Goal: Find specific page/section: Find specific page/section

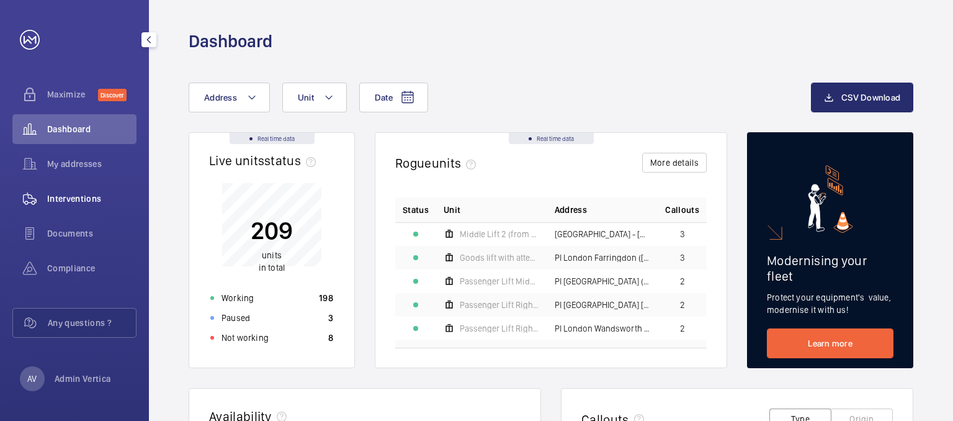
click at [77, 207] on div "Interventions" at bounding box center [74, 199] width 124 height 30
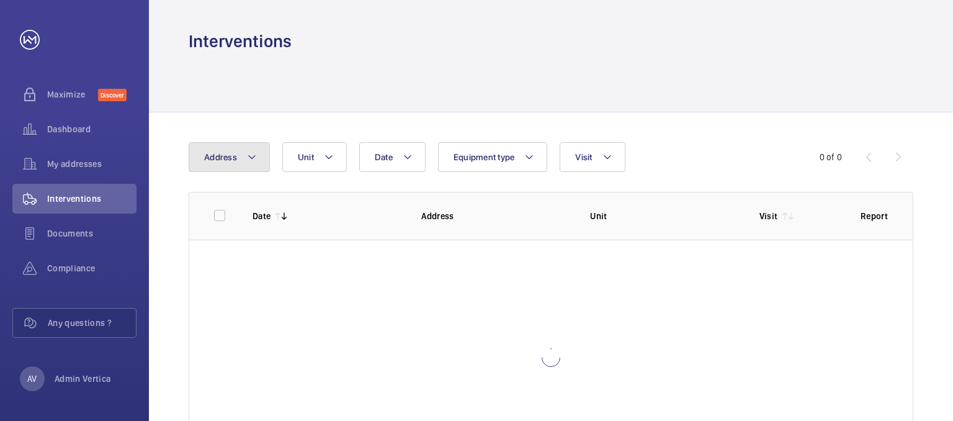
click at [241, 164] on button "Address" at bounding box center [229, 157] width 81 height 30
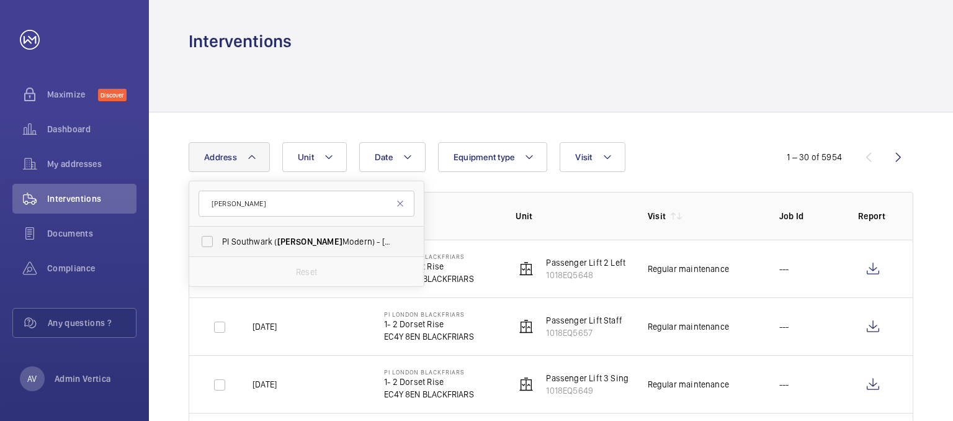
type input "[PERSON_NAME]"
click at [253, 240] on span "PI Southwark ( [PERSON_NAME][GEOGRAPHIC_DATA]) - [STREET_ADDRESS]" at bounding box center [307, 241] width 171 height 12
click at [220, 240] on input "PI Southwark ( [PERSON_NAME][GEOGRAPHIC_DATA]) - [STREET_ADDRESS]" at bounding box center [207, 241] width 25 height 25
checkbox input "true"
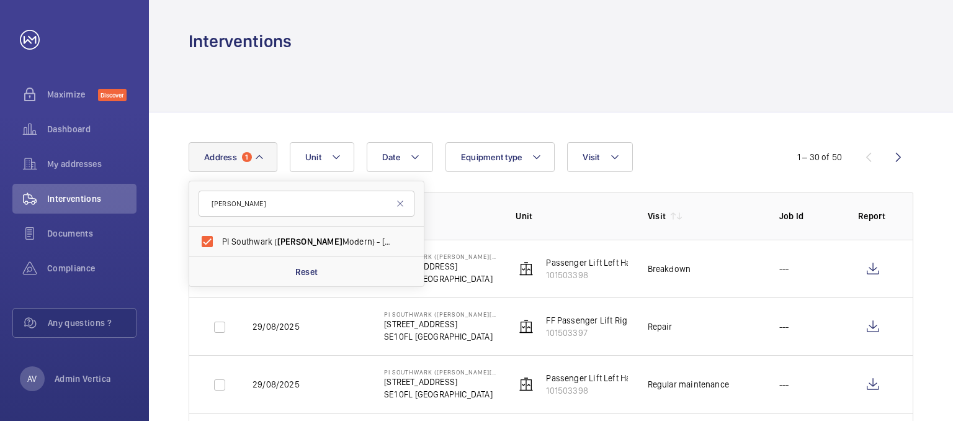
click at [506, 39] on div "Interventions" at bounding box center [551, 41] width 725 height 23
